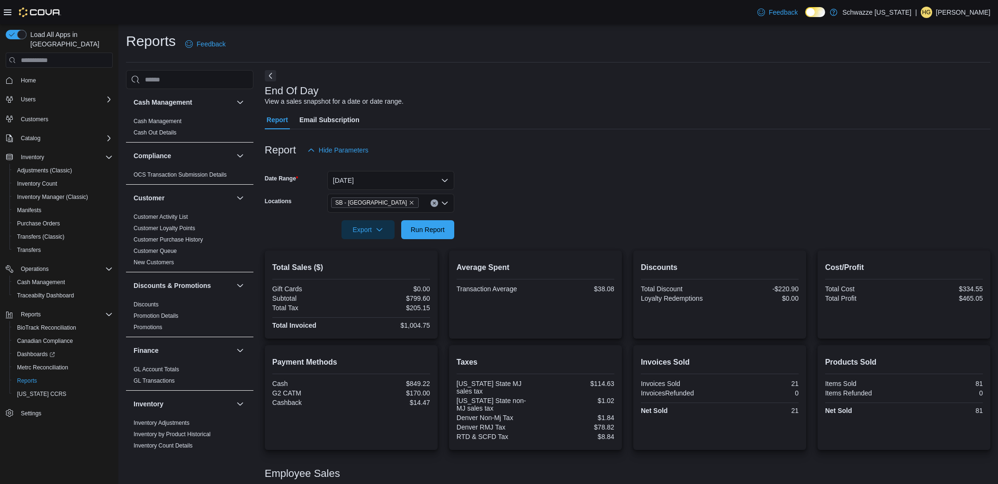
scroll to position [103, 0]
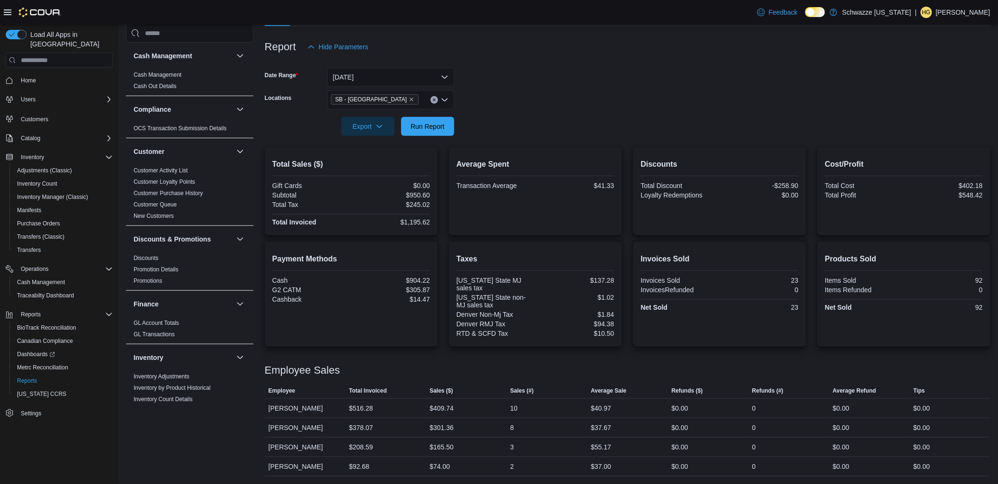
scroll to position [103, 0]
